Goal: Information Seeking & Learning: Find specific fact

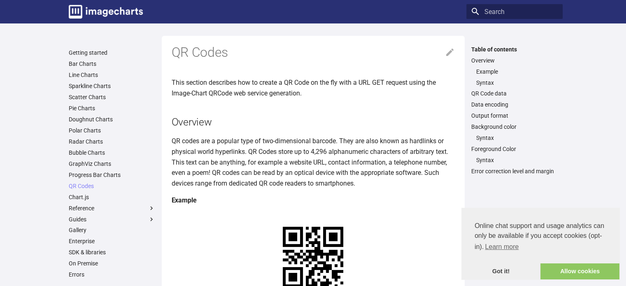
click at [398, 9] on div "Header" at bounding box center [309, 12] width 307 height 20
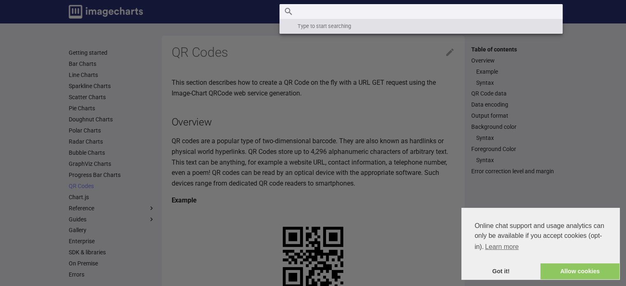
click at [481, 13] on input "Search" at bounding box center [421, 11] width 283 height 15
paste input "html = html & "<img src='https://image-charts.com/chart?chs=250x250&cht=qr&chl=…"
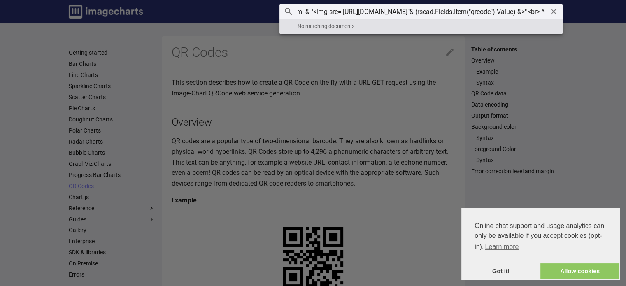
scroll to position [0, 135]
type input "html = html & "<img src='https://image-charts.com/chart?chs=250x250&cht=qr&chl=…"
click at [496, 272] on link "Got it!" at bounding box center [500, 271] width 79 height 16
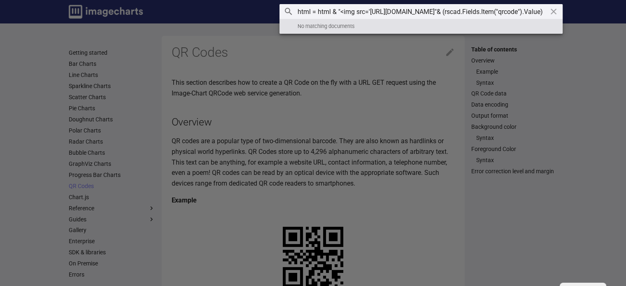
click at [552, 11] on icon "Clear" at bounding box center [554, 12] width 10 height 10
